Goal: Find specific page/section: Find specific page/section

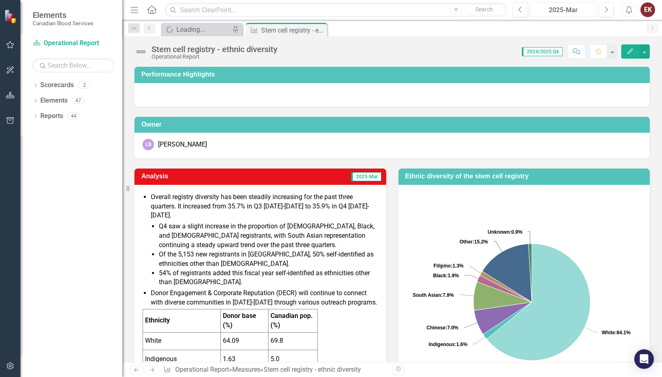
click at [557, 9] on div "2025-Mar" at bounding box center [563, 10] width 61 height 10
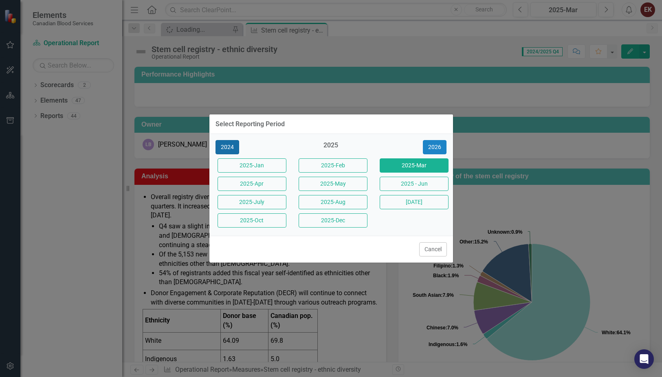
click at [231, 145] on button "2024" at bounding box center [227, 147] width 24 height 14
click at [229, 147] on button "2023" at bounding box center [227, 147] width 24 height 14
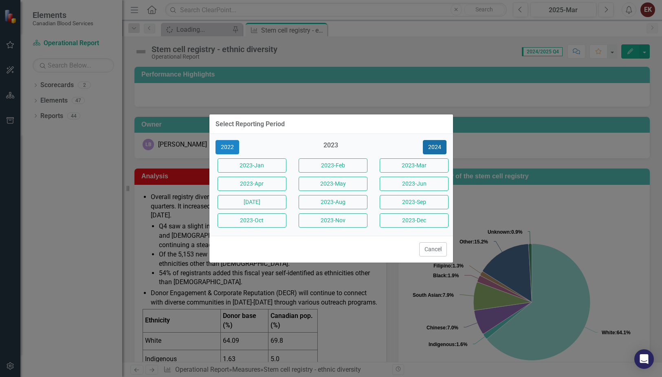
click at [435, 145] on button "2024" at bounding box center [435, 147] width 24 height 14
click at [421, 165] on button "2024-Mar" at bounding box center [414, 165] width 69 height 14
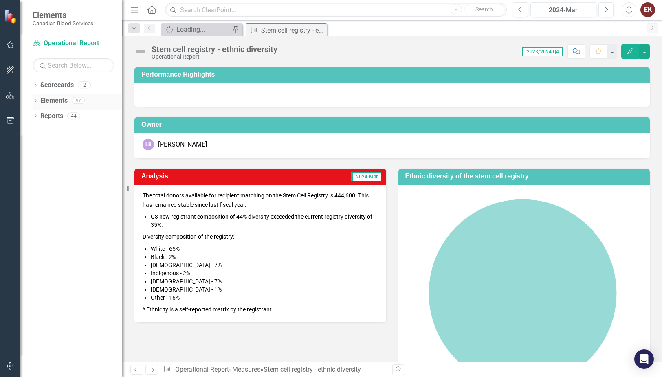
click at [35, 100] on icon "Dropdown" at bounding box center [36, 101] width 6 height 4
click at [38, 130] on icon "Dropdown" at bounding box center [40, 132] width 6 height 4
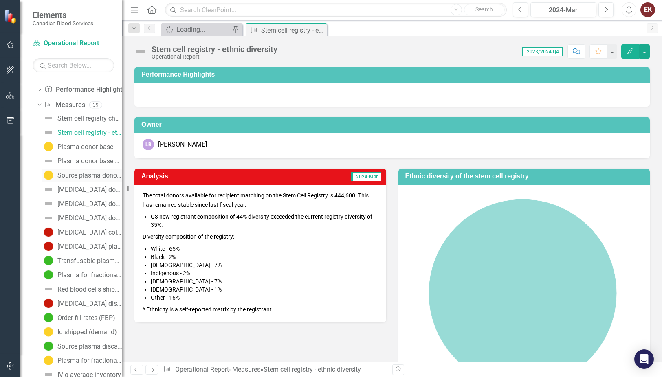
scroll to position [41, 0]
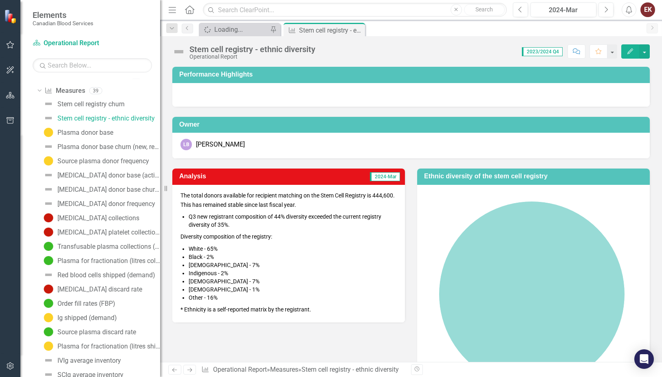
drag, startPoint x: 123, startPoint y: 204, endPoint x: 160, endPoint y: 213, distance: 38.7
click at [160, 213] on div "Resize" at bounding box center [163, 188] width 7 height 377
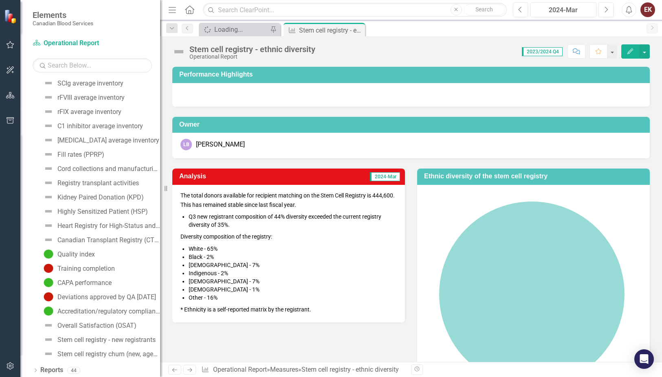
scroll to position [334, 0]
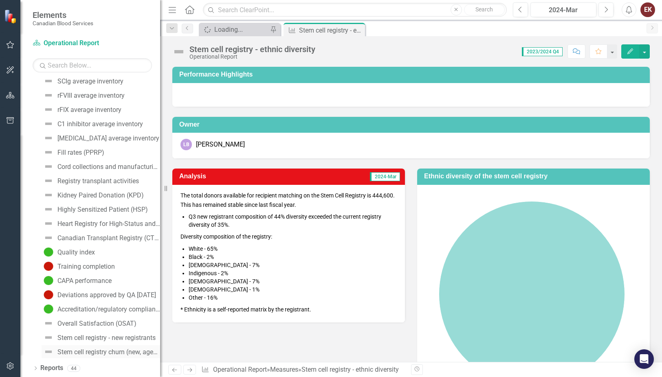
click at [104, 352] on div "Stem cell registry churn (new, aged out)" at bounding box center [108, 352] width 103 height 7
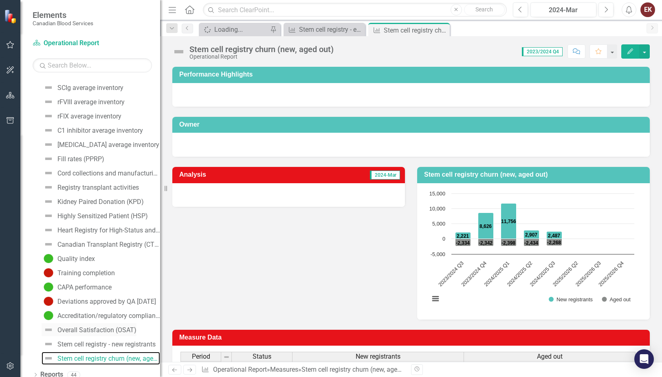
scroll to position [334, 0]
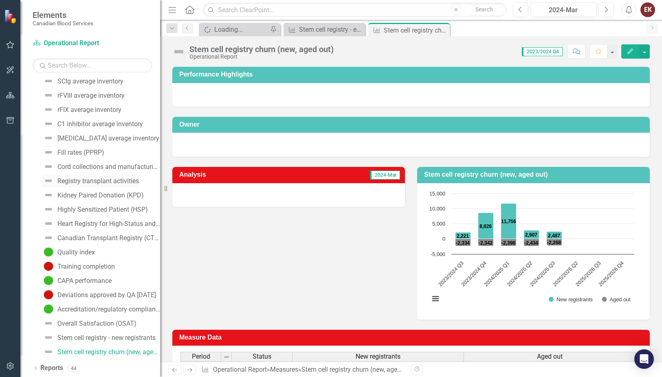
click at [91, 178] on div "Registry transplant activities" at bounding box center [97, 181] width 81 height 7
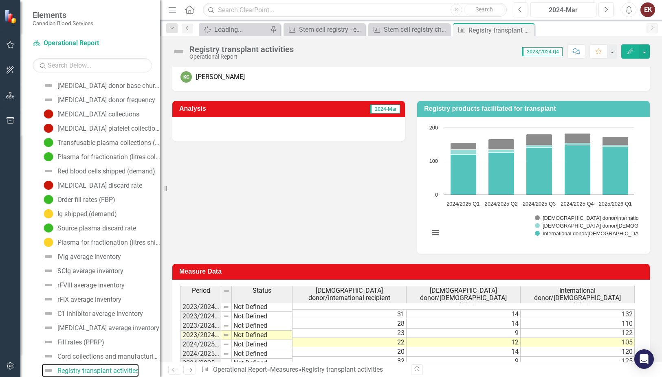
scroll to position [122, 0]
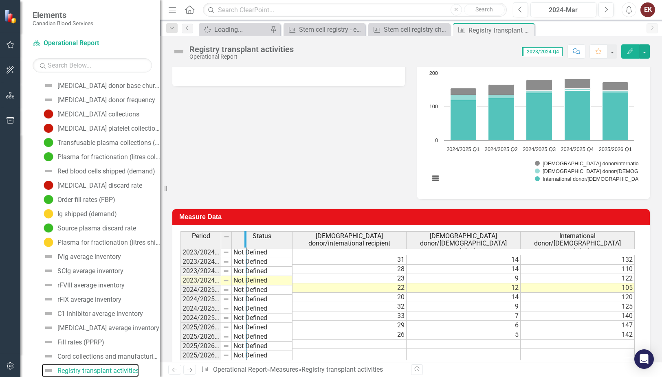
drag, startPoint x: 231, startPoint y: 246, endPoint x: 246, endPoint y: 247, distance: 15.1
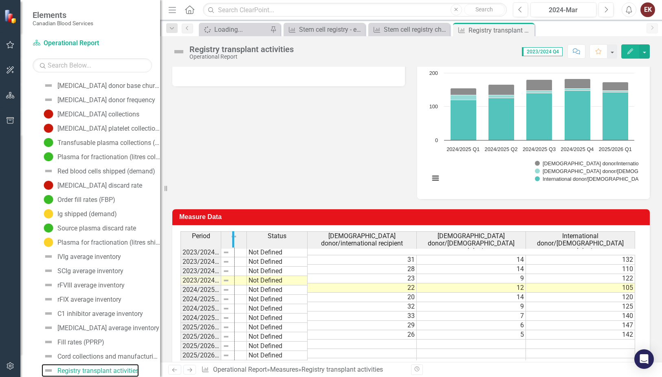
drag, startPoint x: 220, startPoint y: 243, endPoint x: 234, endPoint y: 244, distance: 13.9
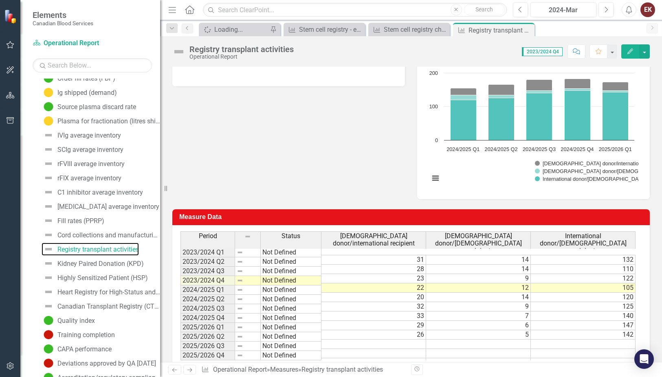
scroll to position [285, 0]
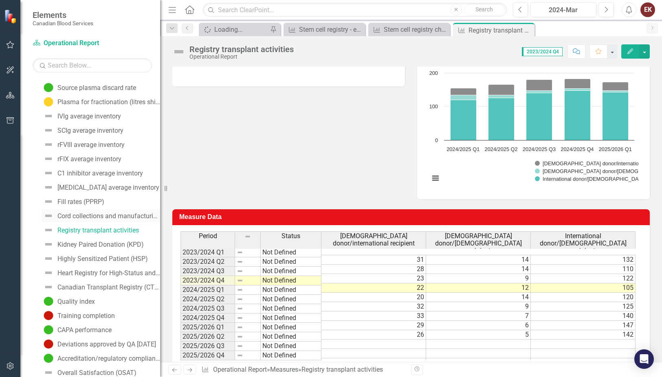
click at [85, 213] on div "Cord collections and manufacturing" at bounding box center [108, 216] width 103 height 7
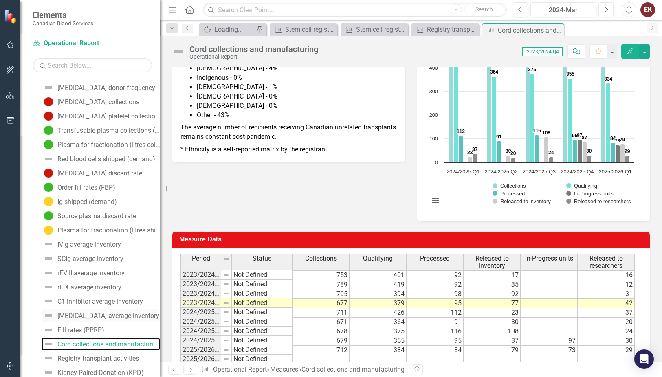
scroll to position [171, 0]
